Goal: Task Accomplishment & Management: Use online tool/utility

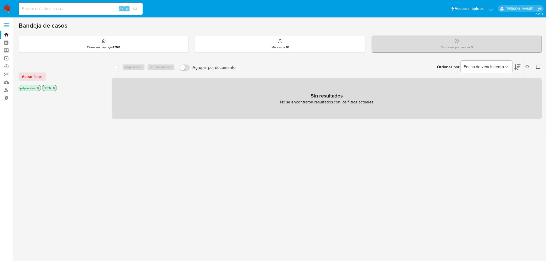
click at [38, 88] on icon "close-filter" at bounding box center [38, 88] width 2 height 2
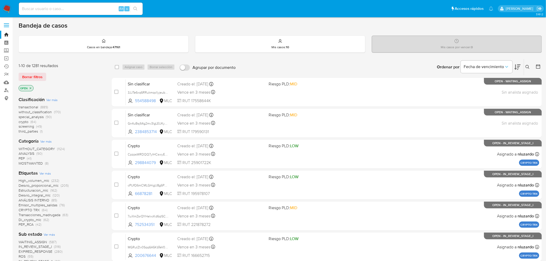
click at [30, 87] on icon "close-filter" at bounding box center [30, 88] width 3 height 3
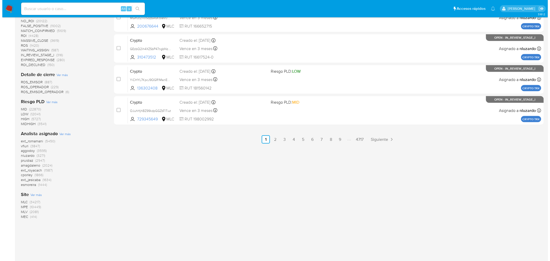
scroll to position [265, 0]
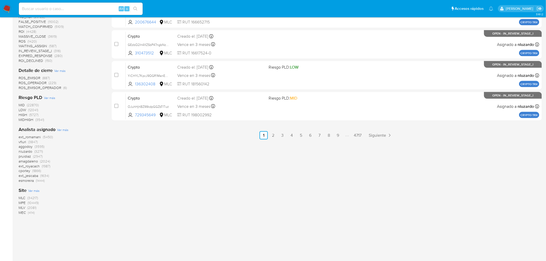
click at [59, 127] on span "Ver más" at bounding box center [62, 129] width 11 height 5
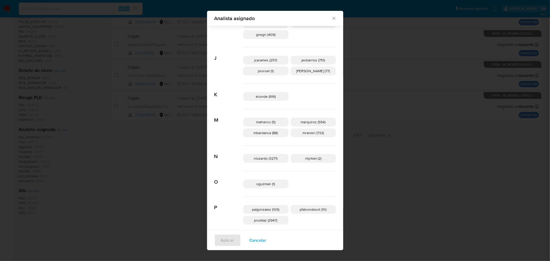
scroll to position [340, 0]
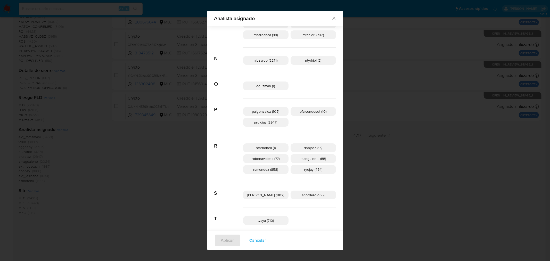
click at [304, 112] on span "pfalcondesot (10)" at bounding box center [313, 111] width 27 height 5
click at [234, 240] on span "Aplicar" at bounding box center [227, 240] width 13 height 11
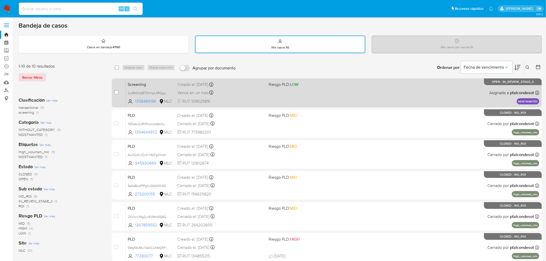
click at [239, 92] on div "Vence en un mes Vence el 07/11/2025 15:36:16" at bounding box center [220, 92] width 87 height 7
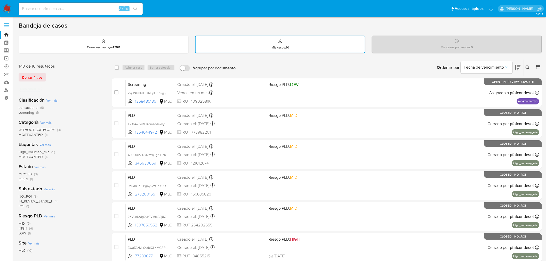
click at [39, 88] on icon "close-filter" at bounding box center [39, 89] width 2 height 2
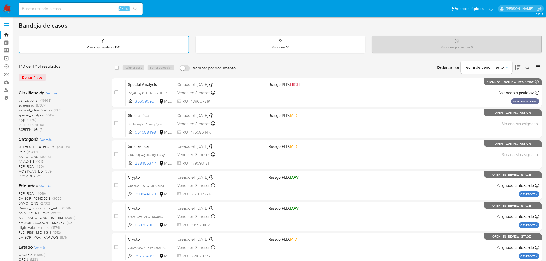
click at [35, 170] on span "MOSTWANTED" at bounding box center [31, 171] width 24 height 5
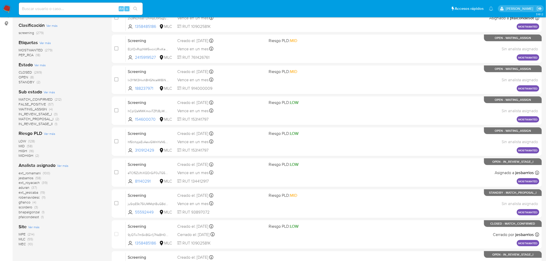
scroll to position [164, 0]
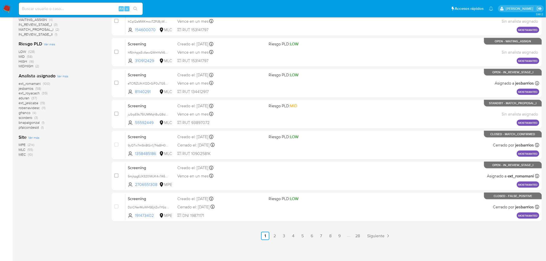
click at [25, 148] on span "MLC" at bounding box center [22, 149] width 7 height 5
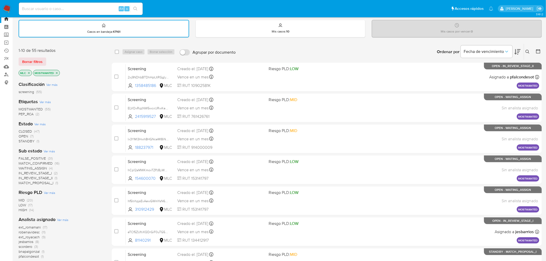
scroll to position [29, 0]
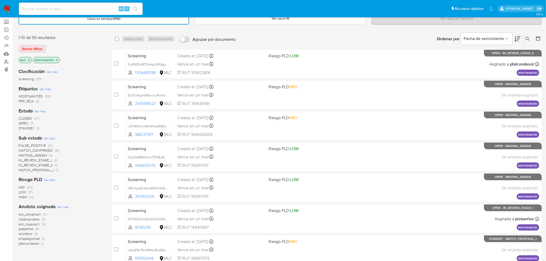
click at [33, 219] on span "robenavidesc" at bounding box center [29, 219] width 21 height 5
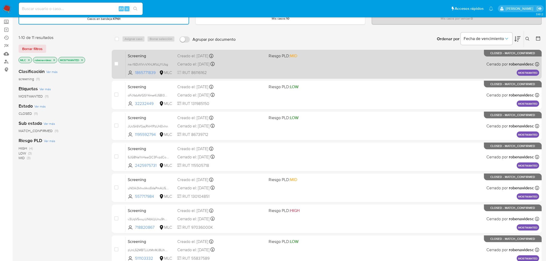
click at [304, 65] on div "Screening nsv19ZkXIVvVXhLM1zLjYUbg 1865771839 MLC Riesgo PLD: MID Creado el: 11…" at bounding box center [333, 64] width 414 height 26
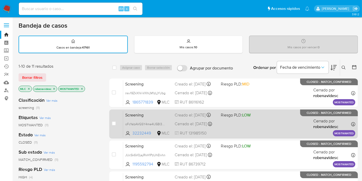
click at [245, 120] on div "Screening oFcYabAVGSY4me4IJ5BI3e4E 32232449 MLC Riesgo PLD: LOW Creado el: 18/0…" at bounding box center [239, 124] width 232 height 26
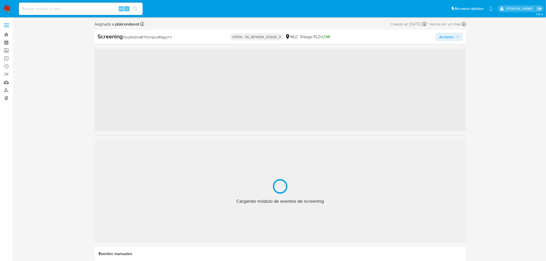
scroll to position [243, 0]
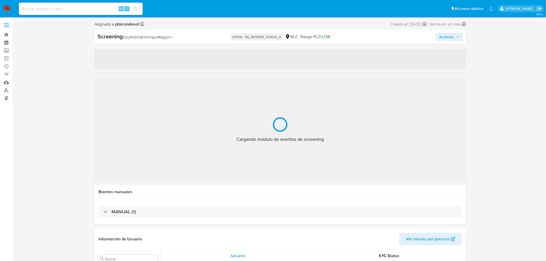
select select "10"
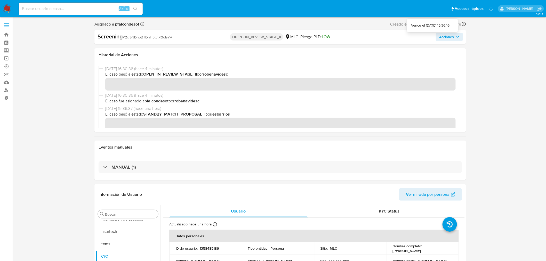
click at [464, 24] on icon at bounding box center [464, 24] width 4 height 4
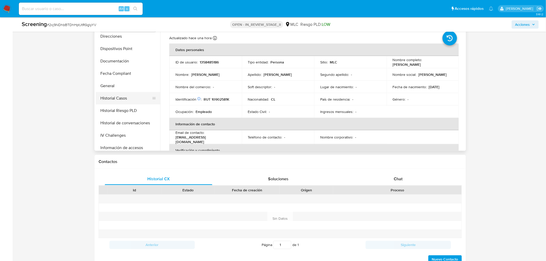
scroll to position [0, 0]
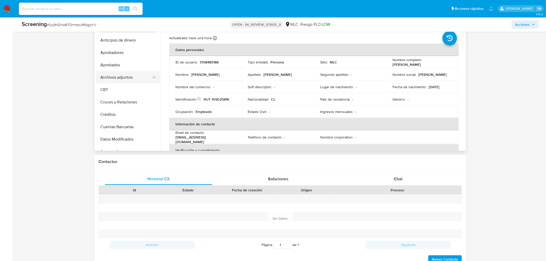
click at [122, 78] on button "Archivos adjuntos" at bounding box center [126, 77] width 60 height 12
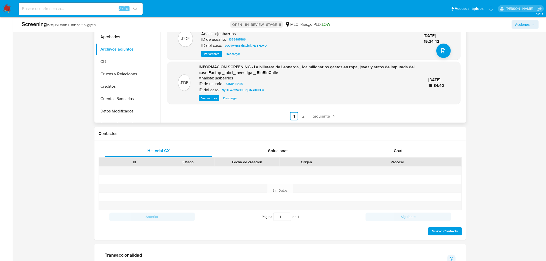
scroll to position [200, 0]
click at [319, 116] on span "Siguiente" at bounding box center [321, 116] width 17 height 4
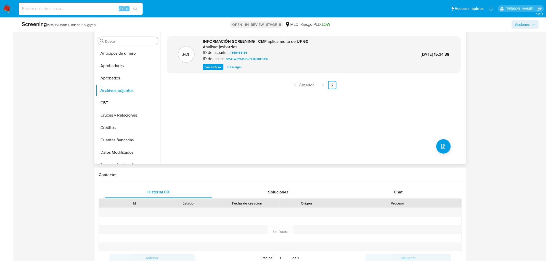
scroll to position [115, 0]
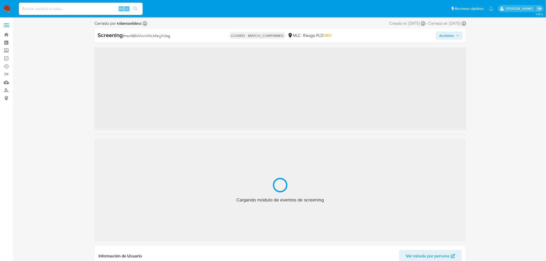
scroll to position [243, 0]
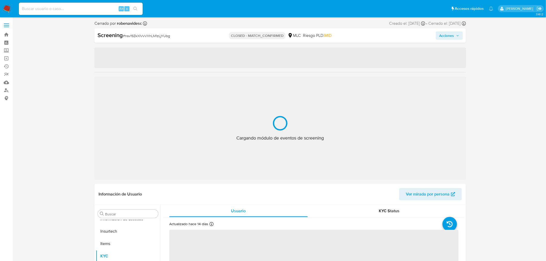
select select "10"
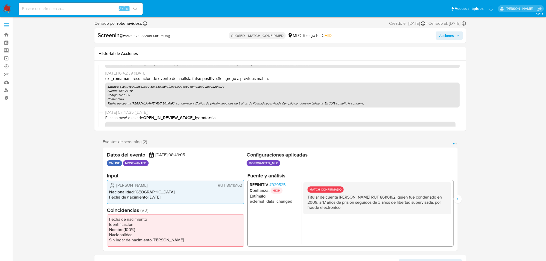
scroll to position [304, 0]
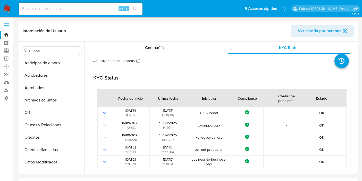
select select "10"
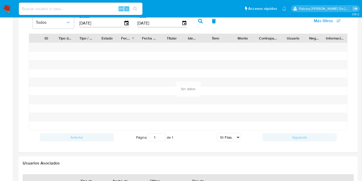
scroll to position [319, 0]
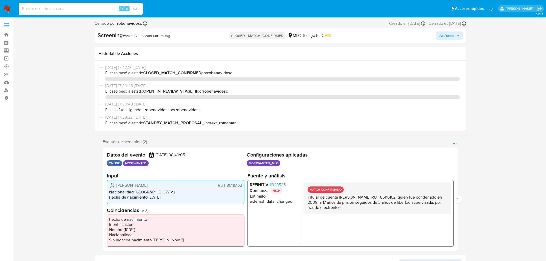
select select "10"
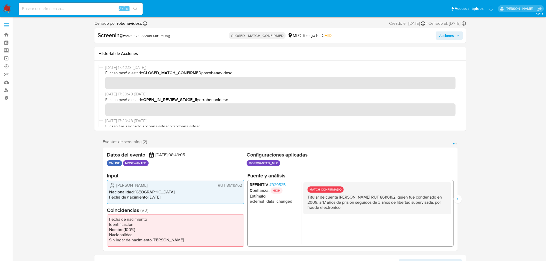
click at [100, 87] on div "[DATE] 17:42:18 ([DATE]) El caso pasó a estado CLOSED_MATCH_CONFIRMED por roben…" at bounding box center [280, 78] width 363 height 27
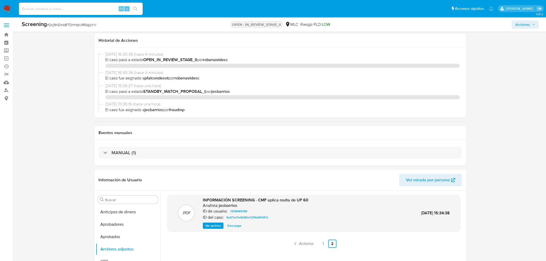
select select "10"
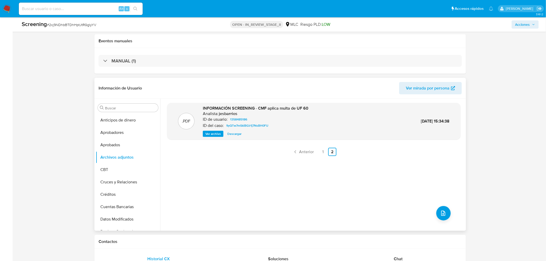
scroll to position [86, 0]
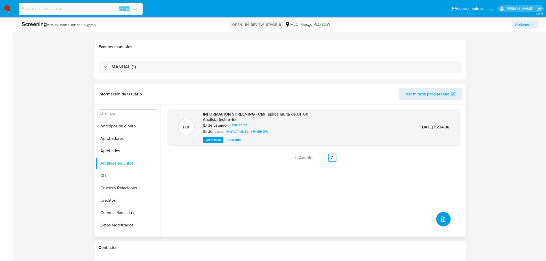
click at [233, 140] on span "Descargar" at bounding box center [234, 139] width 14 height 5
click at [321, 160] on link "1" at bounding box center [323, 158] width 8 height 8
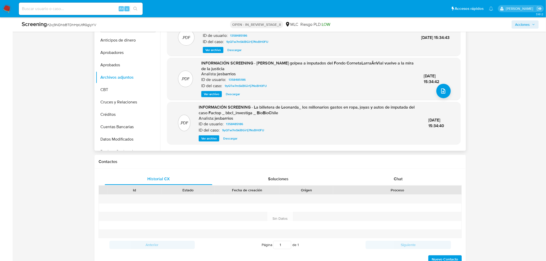
scroll to position [54, 0]
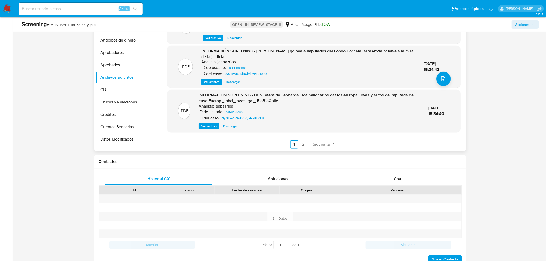
click at [208, 125] on span "Ver archivo" at bounding box center [208, 126] width 15 height 5
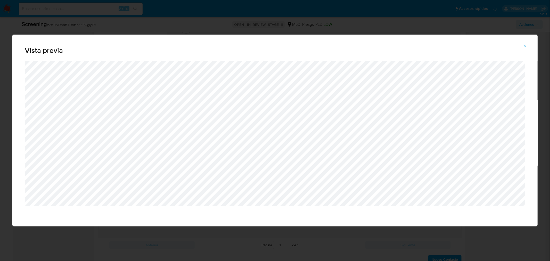
click at [527, 45] on icon "Attachment preview" at bounding box center [525, 46] width 4 height 4
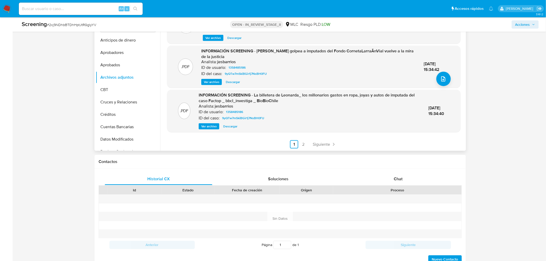
click at [233, 126] on span "Descargar" at bounding box center [230, 126] width 14 height 5
click at [234, 82] on span "Descargar" at bounding box center [233, 81] width 14 height 5
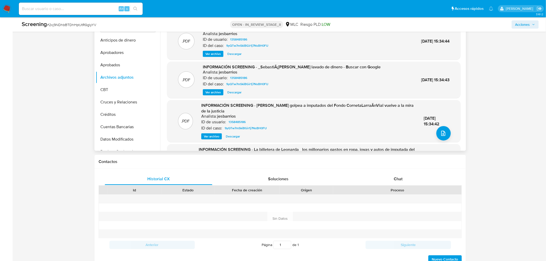
click at [238, 91] on span "Descargar" at bounding box center [234, 92] width 14 height 5
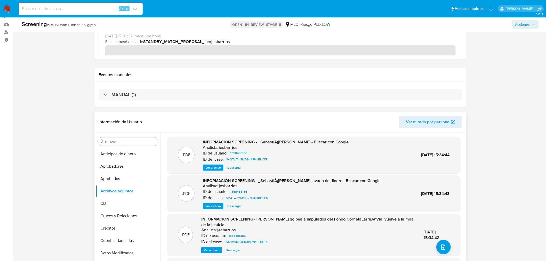
scroll to position [57, 0]
click at [237, 169] on span "Descargar" at bounding box center [234, 168] width 14 height 5
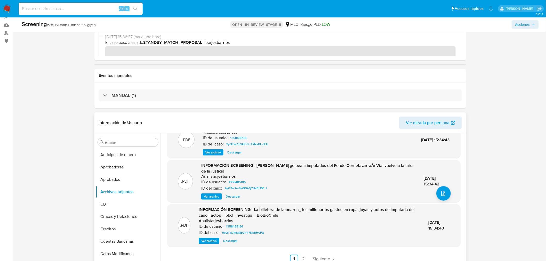
scroll to position [0, 0]
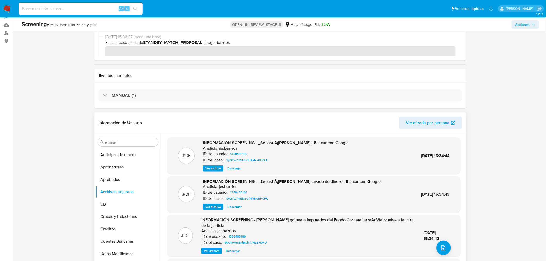
drag, startPoint x: 434, startPoint y: 156, endPoint x: 446, endPoint y: 171, distance: 19.7
click at [444, 159] on div ".PDF INFORMACIÓN SCREENING - _SebastiÃ¡n Cereceda Silva_ - Buscar con Google An…" at bounding box center [314, 155] width 288 height 31
click at [436, 196] on span "25/Sep/2025 15:34:43" at bounding box center [435, 194] width 28 height 6
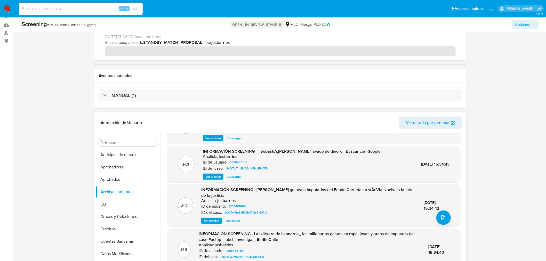
scroll to position [54, 0]
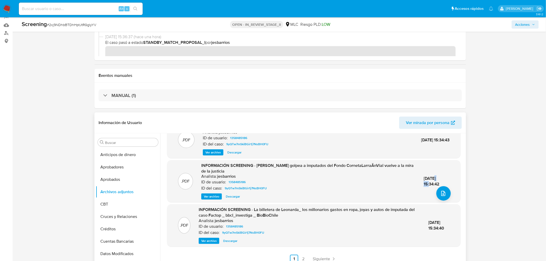
drag, startPoint x: 419, startPoint y: 177, endPoint x: 432, endPoint y: 179, distance: 13.4
click at [432, 179] on span "25/Sep/2025 15:34:42" at bounding box center [432, 181] width 16 height 12
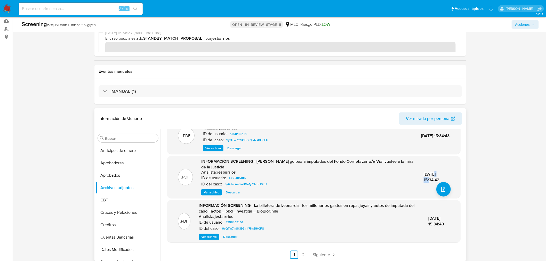
scroll to position [143, 0]
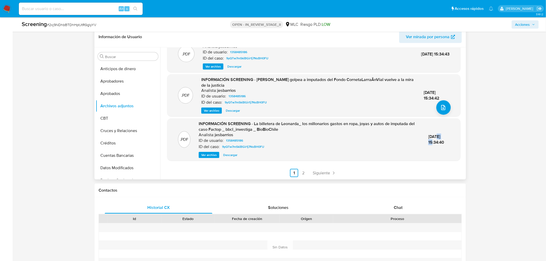
drag, startPoint x: 426, startPoint y: 138, endPoint x: 443, endPoint y: 136, distance: 17.6
click at [443, 136] on div "25/Sep/2025 15:34:40" at bounding box center [438, 139] width 21 height 11
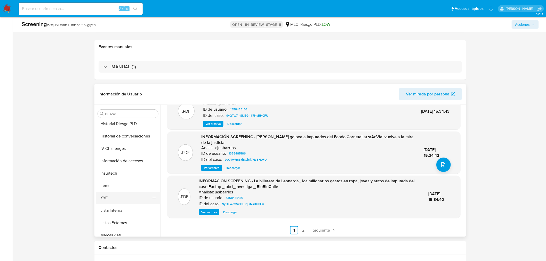
scroll to position [200, 0]
click at [109, 197] on button "KYC" at bounding box center [126, 198] width 60 height 12
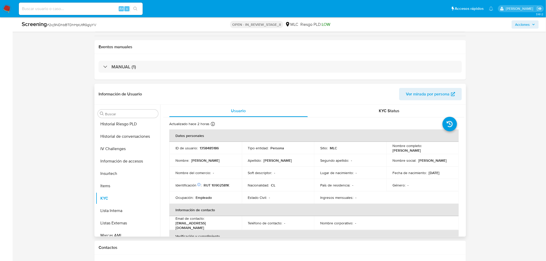
drag, startPoint x: 427, startPoint y: 150, endPoint x: 389, endPoint y: 149, distance: 37.7
click at [389, 149] on td "Nombre completo : Sebastián Cereceda Silva" at bounding box center [422, 148] width 72 height 12
copy p "Sebastián Cereceda Silva"
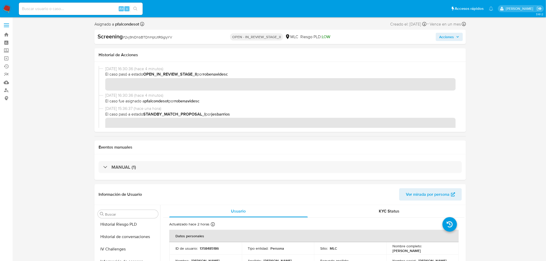
click at [457, 35] on icon "button" at bounding box center [457, 36] width 3 height 3
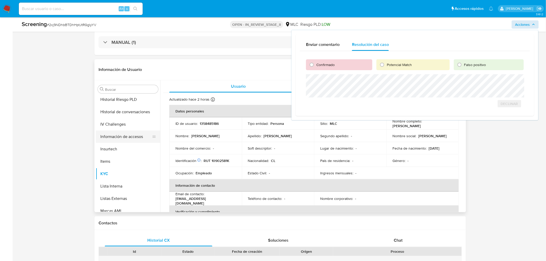
scroll to position [115, 0]
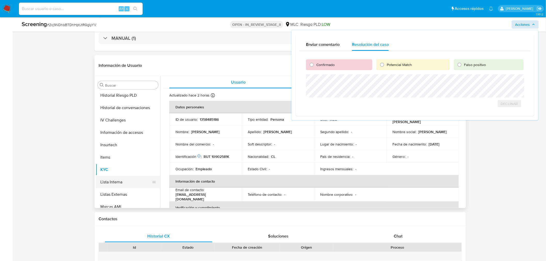
click at [119, 177] on button "Lista Interna" at bounding box center [126, 182] width 60 height 12
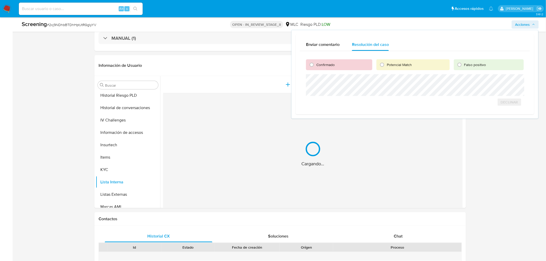
click at [525, 23] on span "Acciones" at bounding box center [522, 24] width 15 height 8
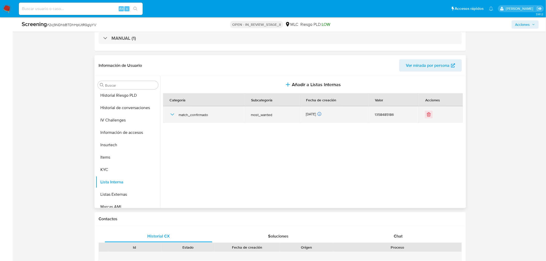
click at [188, 119] on div "match_confirmado" at bounding box center [203, 114] width 69 height 17
click at [181, 116] on span "match_confirmado" at bounding box center [209, 114] width 60 height 5
click at [172, 114] on icon "button" at bounding box center [172, 114] width 6 height 6
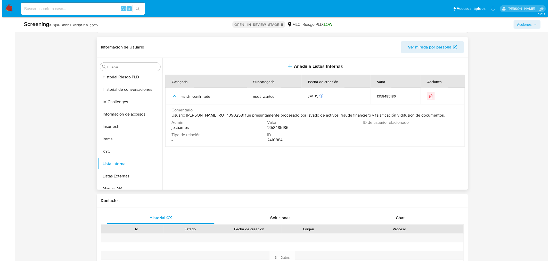
scroll to position [143, 0]
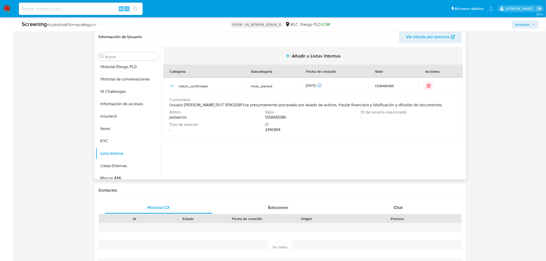
click at [295, 55] on span "Añadir a Listas Internas" at bounding box center [316, 56] width 49 height 6
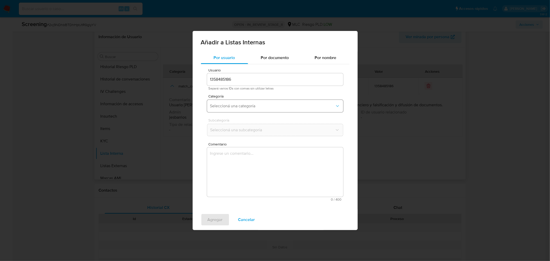
click at [252, 107] on span "Seleccioná una categoría" at bounding box center [272, 105] width 125 height 5
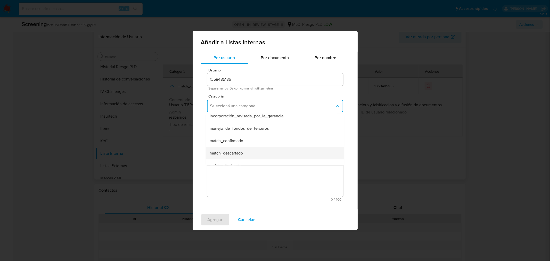
scroll to position [0, 0]
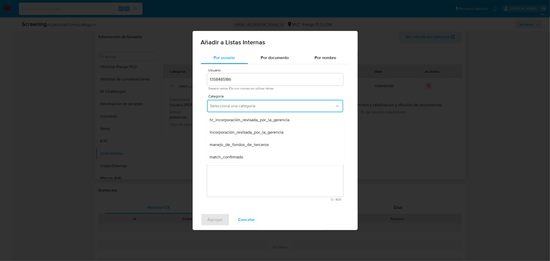
click at [349, 134] on div "Por usuario Por documento Por nombre Usuario 1358485186 Separá varios IDs con c…" at bounding box center [275, 131] width 165 height 158
click at [252, 109] on button "Seleccioná una categoría" at bounding box center [275, 106] width 136 height 12
click at [285, 117] on span "hr_incorporación_revisada_por_la_gerencia" at bounding box center [250, 119] width 80 height 5
click at [278, 131] on span "Seleccioná una subcategoría" at bounding box center [272, 129] width 125 height 5
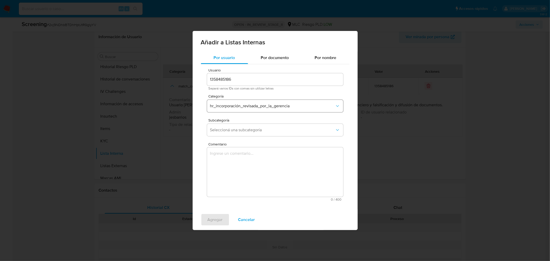
click at [299, 106] on span "hr_incorporación_revisada_por_la_gerencia" at bounding box center [272, 105] width 125 height 5
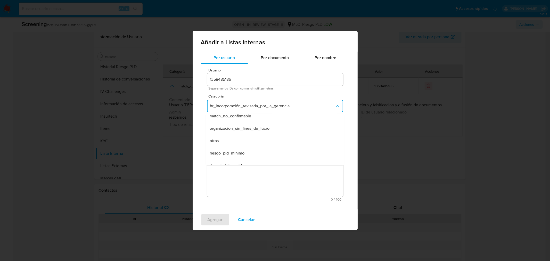
scroll to position [122, 0]
click at [216, 133] on span "otros" at bounding box center [214, 134] width 9 height 5
click at [306, 104] on span "otros" at bounding box center [272, 105] width 125 height 5
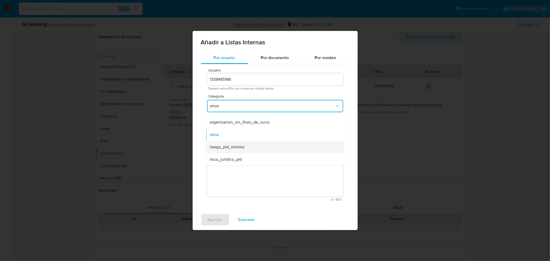
click at [234, 147] on span "riesgo_pld_minimo" at bounding box center [227, 146] width 35 height 5
click at [237, 132] on span "Seleccioná una subcategoría" at bounding box center [272, 129] width 125 height 5
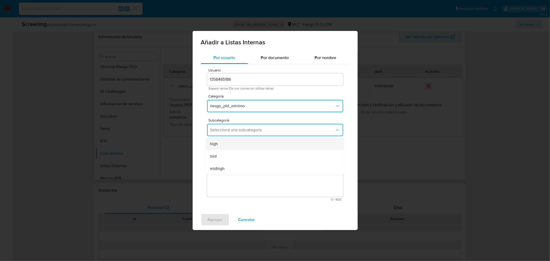
click at [221, 144] on div "high" at bounding box center [273, 144] width 127 height 12
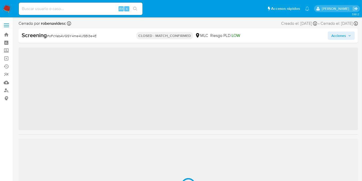
scroll to position [243, 0]
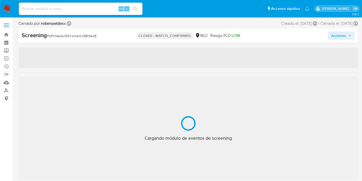
select select "10"
